Goal: Check status: Check status

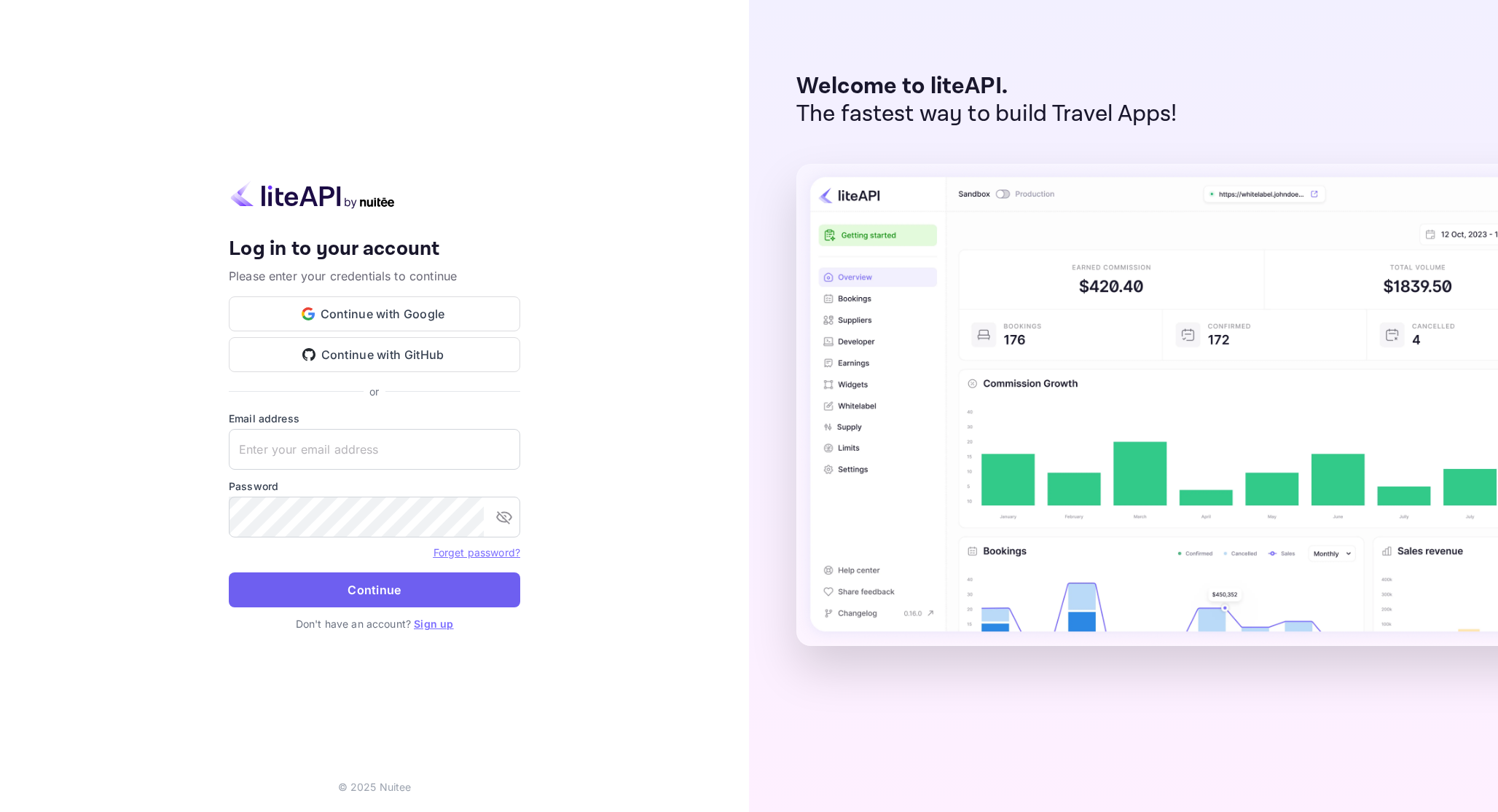
type input "[EMAIL_ADDRESS][DOMAIN_NAME]"
click at [374, 579] on button "Continue" at bounding box center [374, 590] width 291 height 35
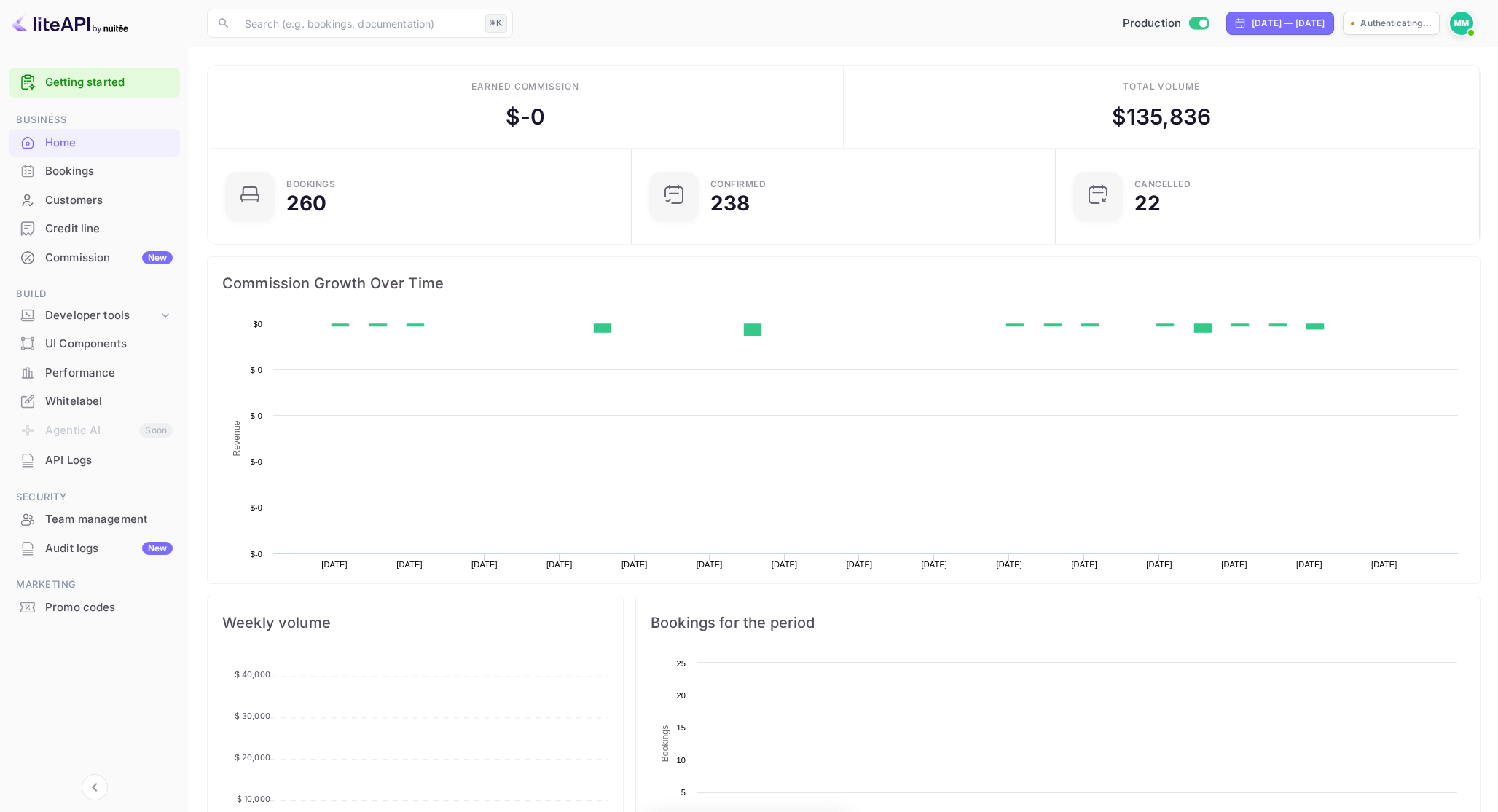
scroll to position [237, 415]
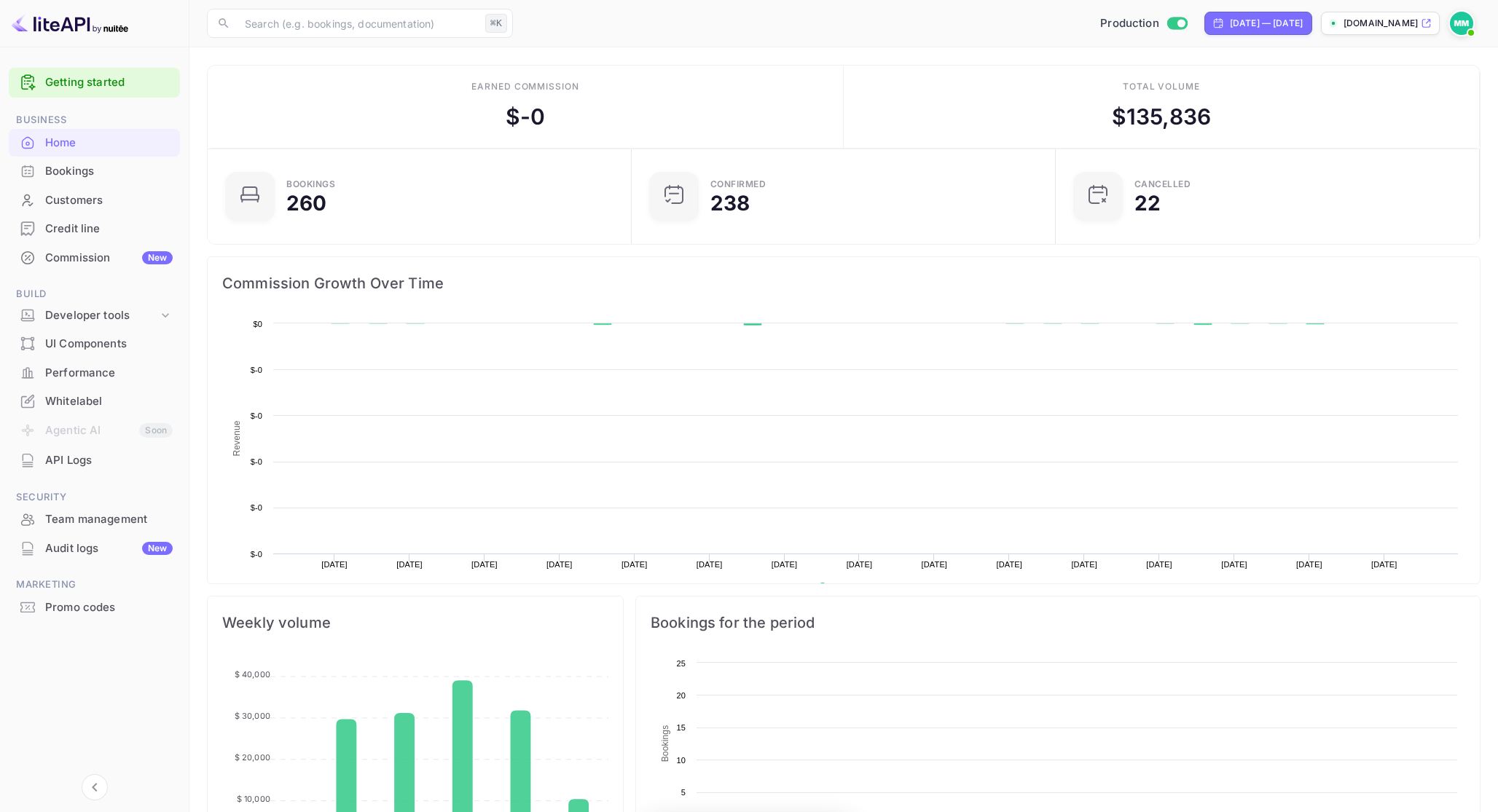
click at [134, 168] on div "Bookings" at bounding box center [108, 171] width 127 height 16
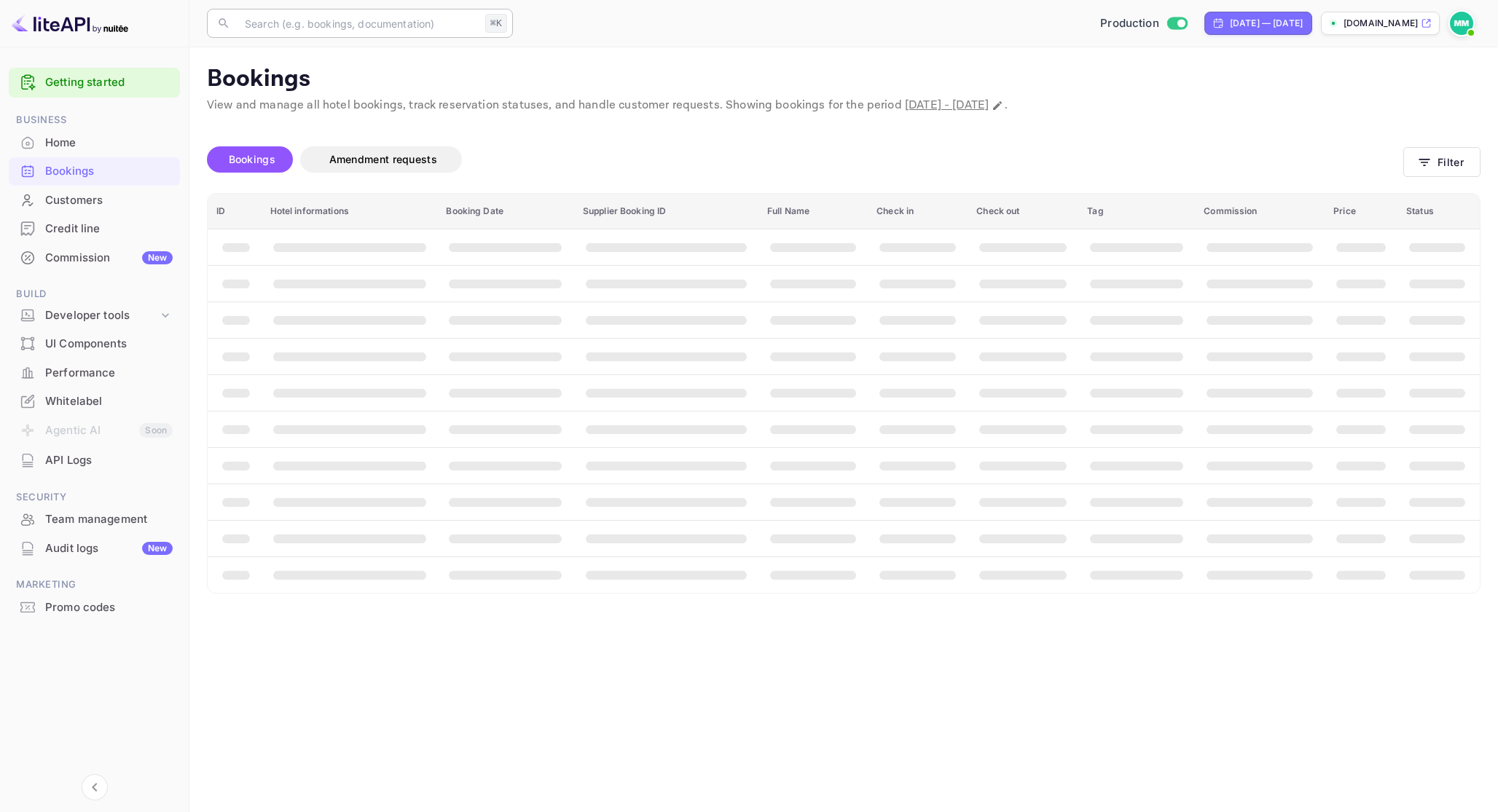
click at [307, 24] on input "text" at bounding box center [358, 24] width 244 height 29
type input "[PERSON_NAME]"
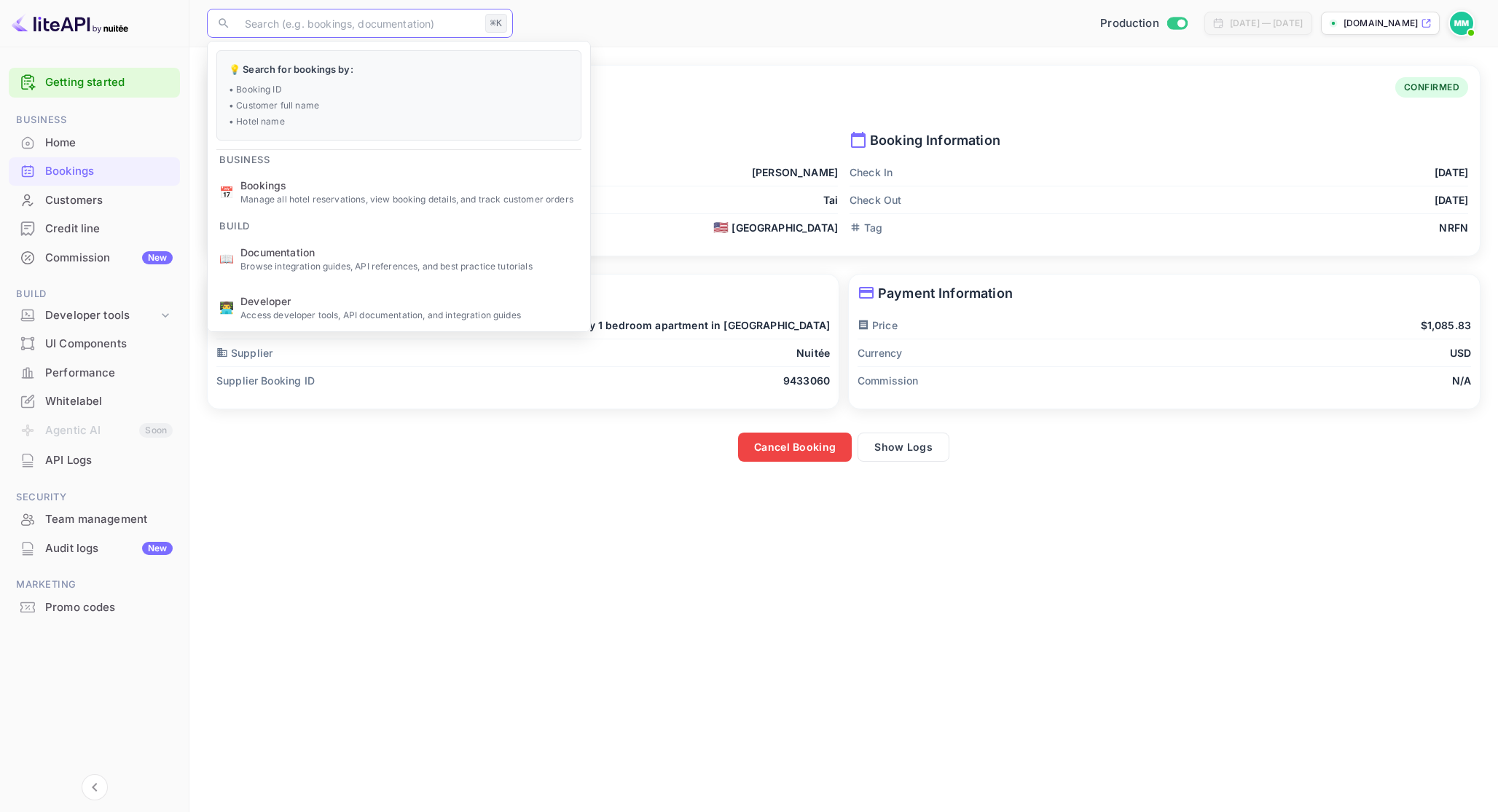
paste input "akv38uQON"
type input "akv38uQON"
paste input "akv38uQON"
type input "akv38uQON"
click at [129, 164] on div "Bookings" at bounding box center [108, 171] width 127 height 16
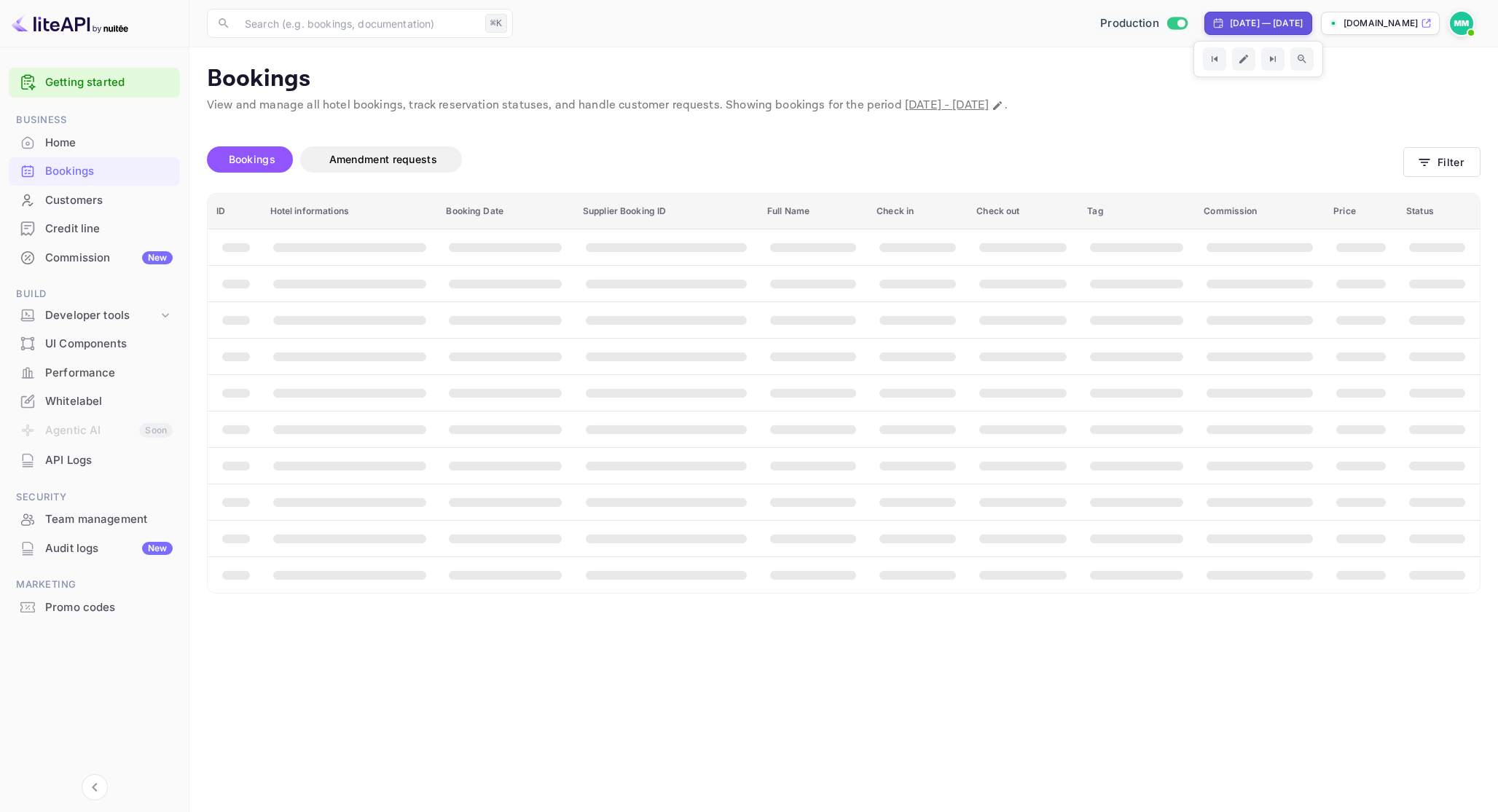
click at [1167, 19] on input "Switch to Sandbox mode" at bounding box center [1181, 23] width 29 height 9
checkbox input "false"
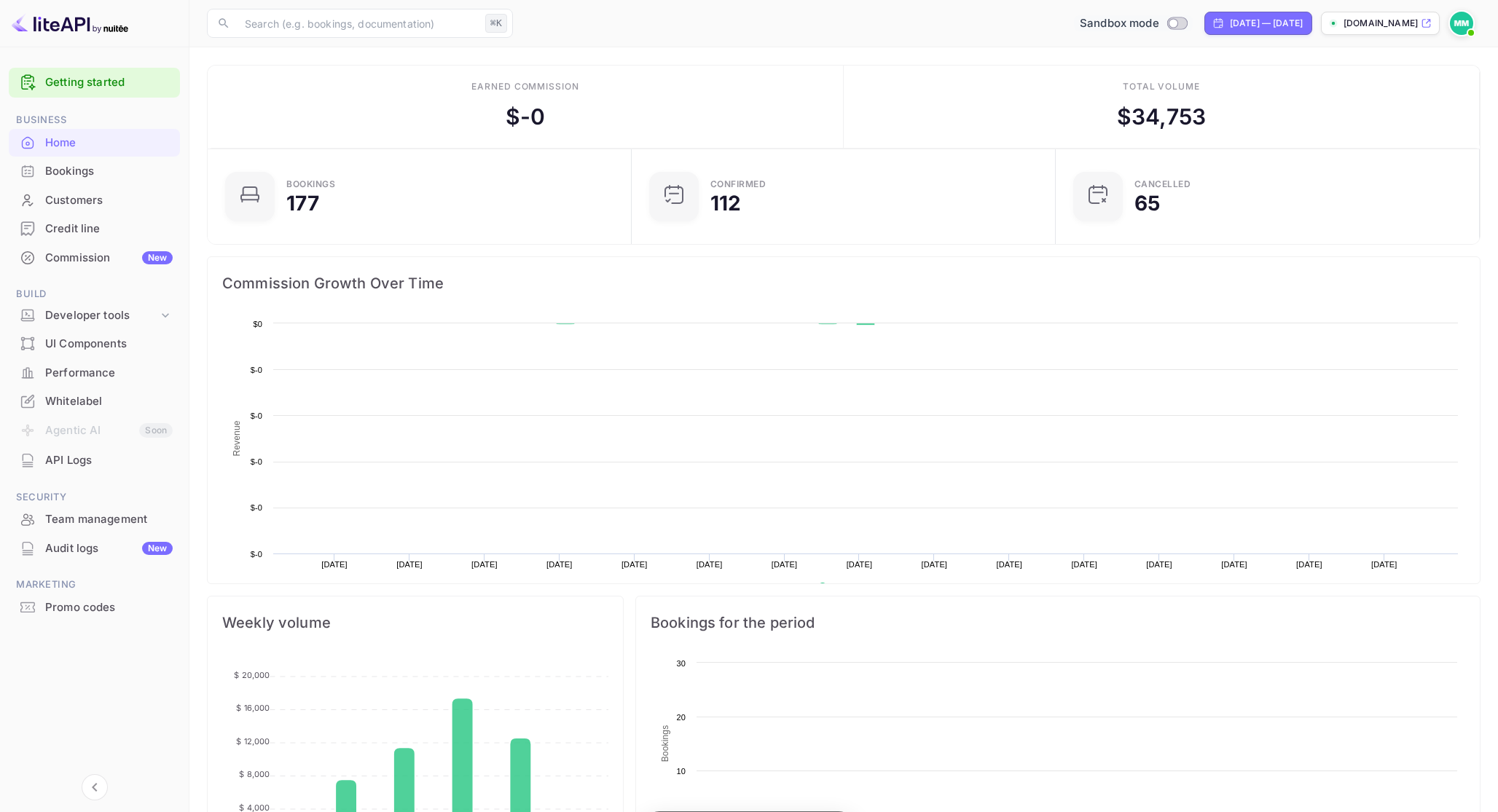
scroll to position [237, 415]
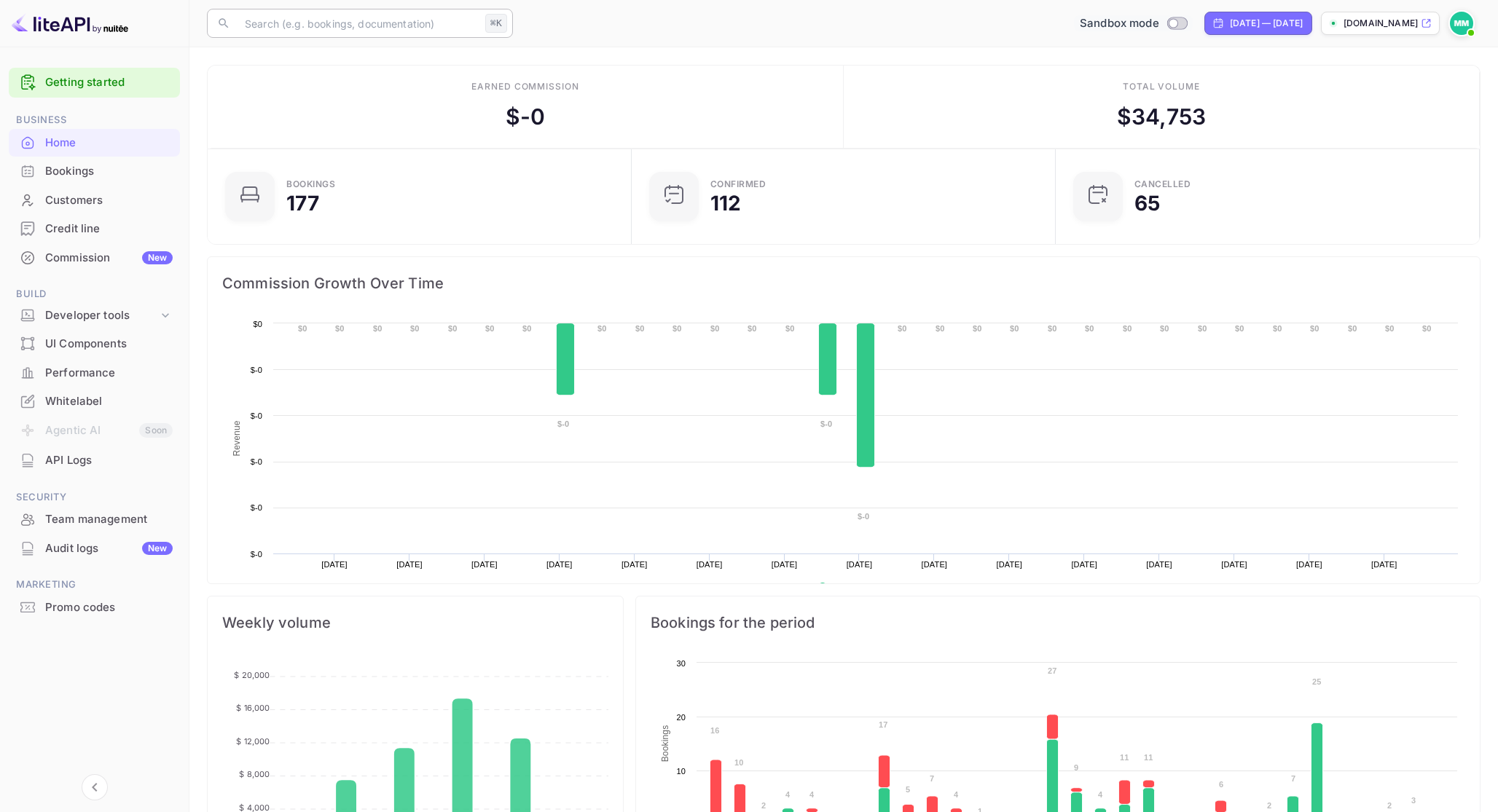
click at [411, 18] on input "text" at bounding box center [358, 24] width 244 height 29
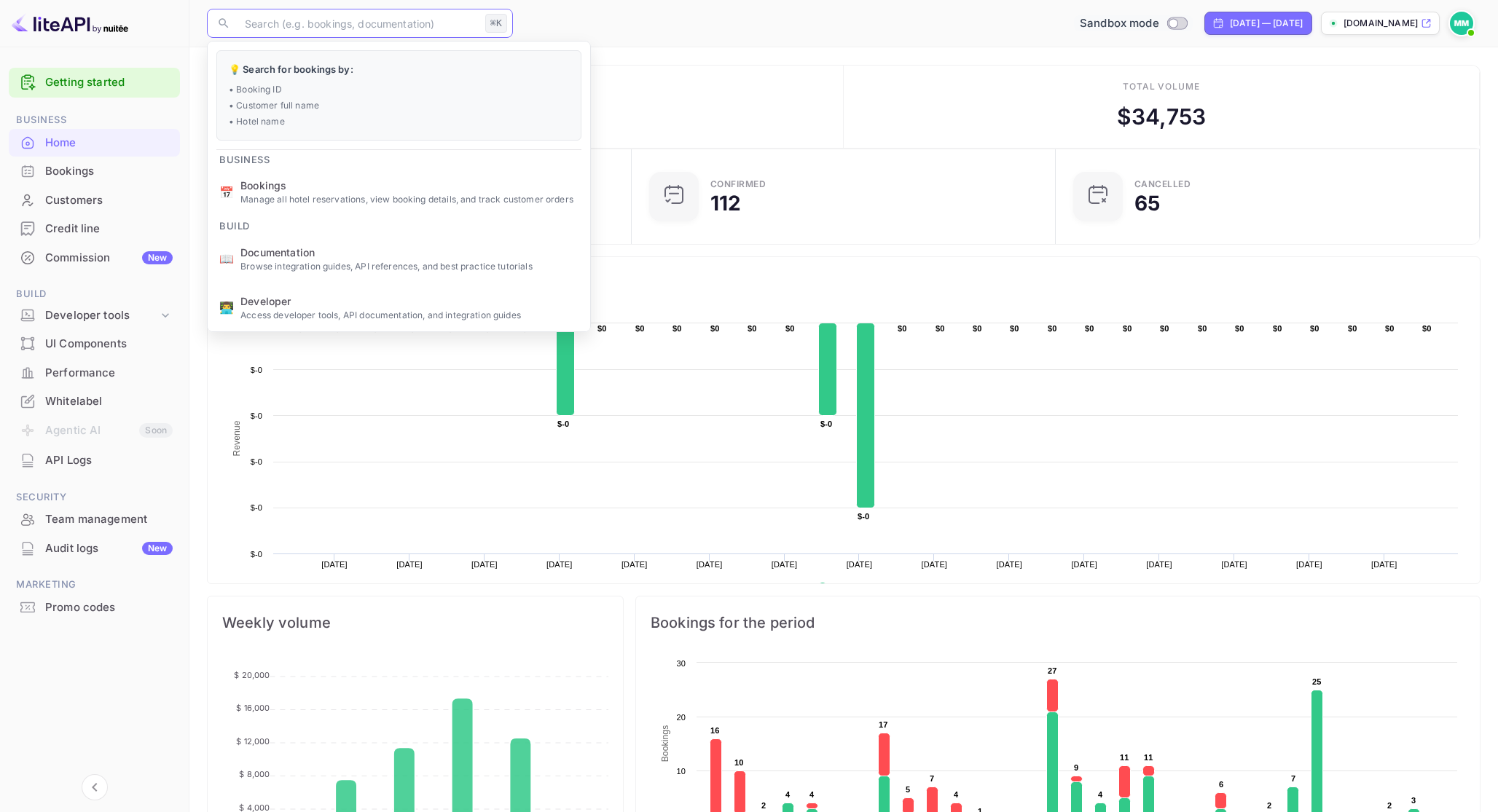
paste input "akv38uQON"
type input "akv38uQON"
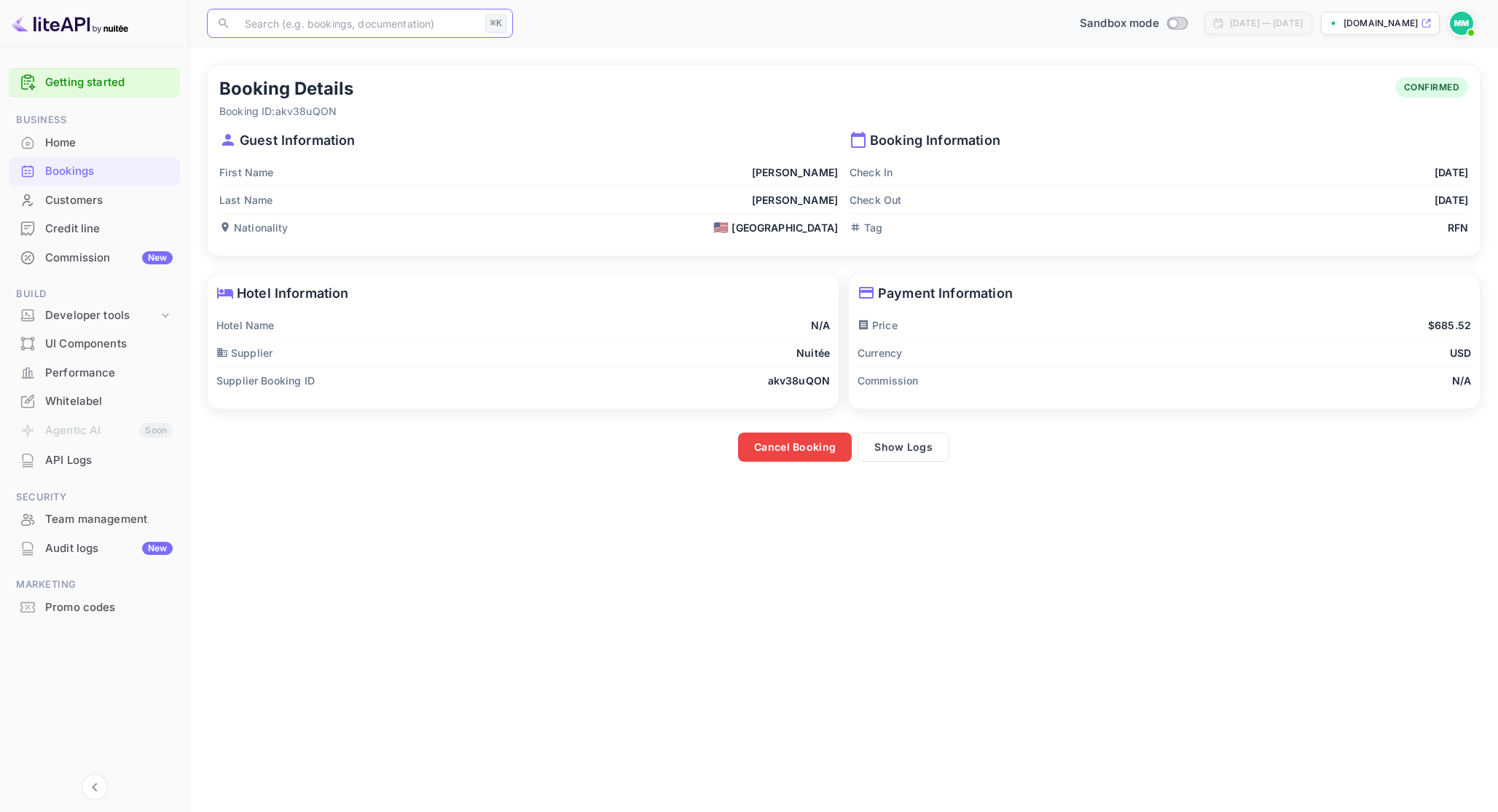
click at [1158, 22] on input "Switch to Production mode" at bounding box center [1173, 23] width 29 height 9
checkbox input "true"
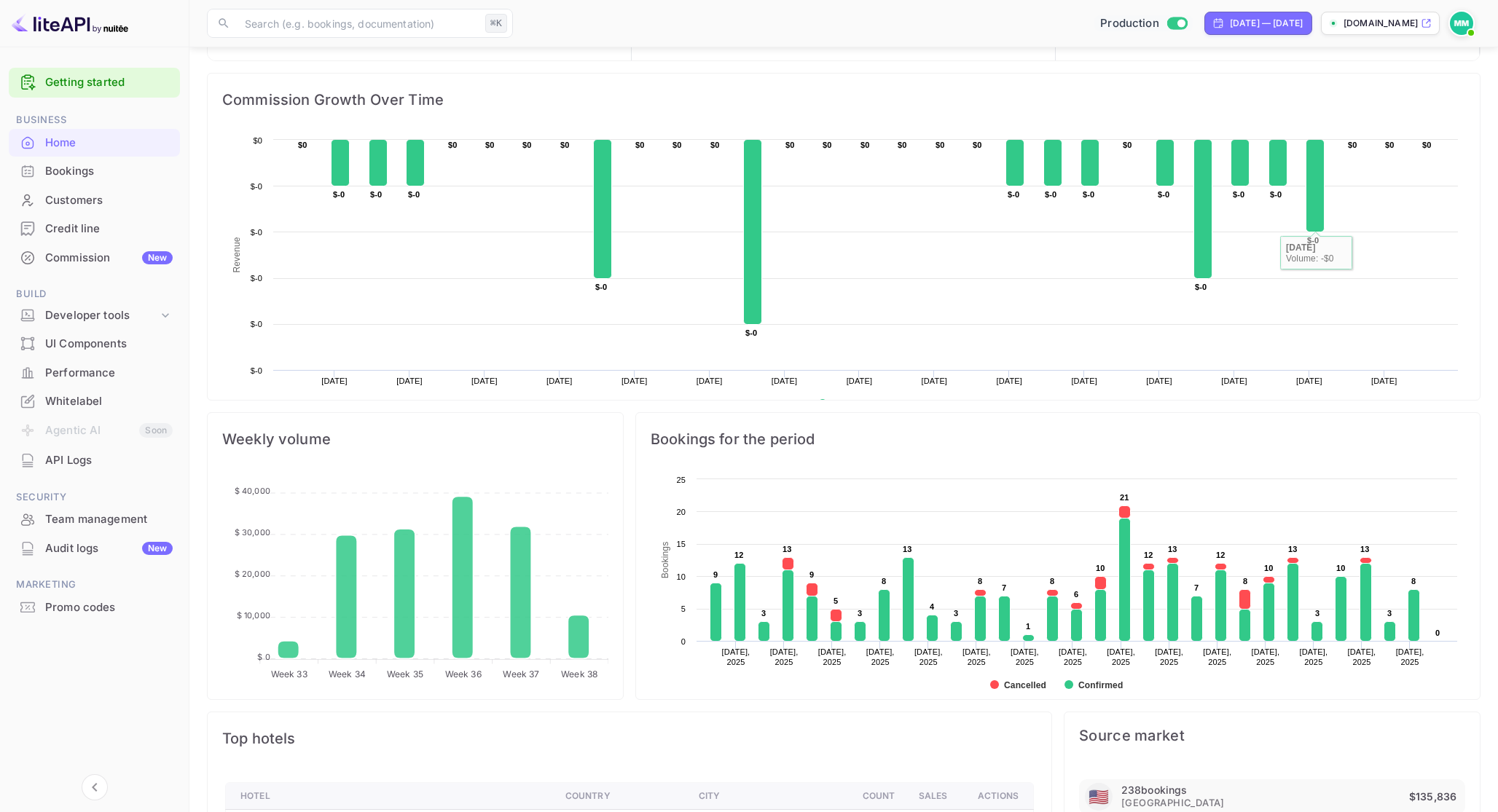
scroll to position [354, 0]
